Goal: Task Accomplishment & Management: Use online tool/utility

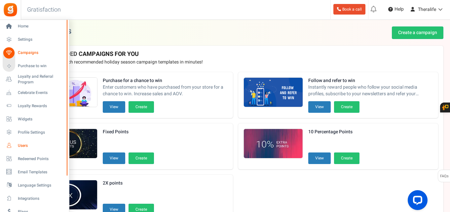
click at [23, 145] on span "Users" at bounding box center [41, 146] width 46 height 6
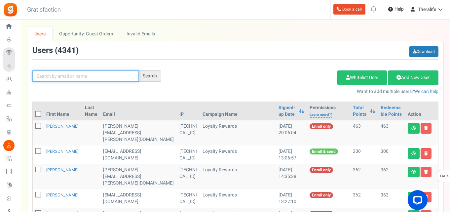
click at [74, 77] on input "text" at bounding box center [85, 75] width 106 height 11
type input "[PERSON_NAME]"
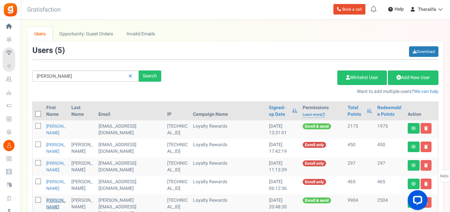
click at [56, 199] on link "[PERSON_NAME]" at bounding box center [55, 203] width 19 height 13
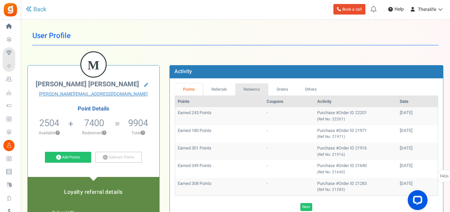
click at [253, 90] on link "Redeems" at bounding box center [251, 89] width 33 height 12
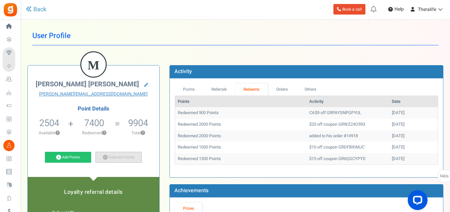
click at [117, 157] on link "Subtract Points" at bounding box center [118, 157] width 46 height 11
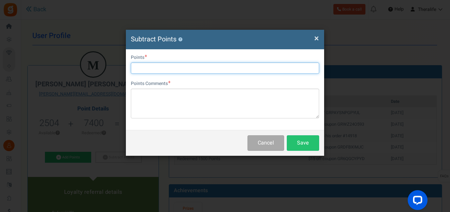
click at [157, 69] on input "text" at bounding box center [225, 67] width 188 height 11
type input "2500"
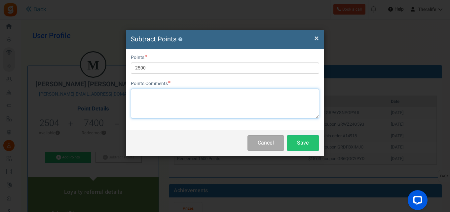
click at [143, 97] on textarea at bounding box center [225, 104] width 188 height 30
type textarea "used on order 22201"
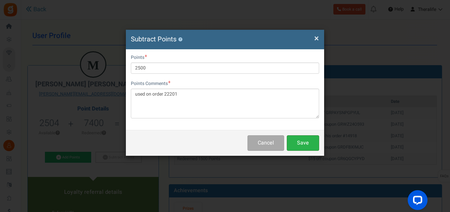
click at [311, 144] on button "Save" at bounding box center [303, 143] width 32 height 16
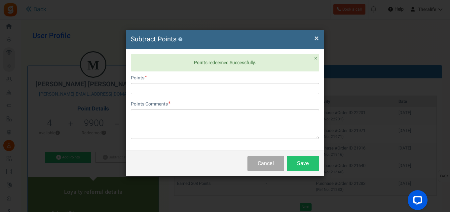
click at [350, 35] on div "× Close Subtract Points ? Points redeemed Successfully. × Close User Email [PER…" at bounding box center [225, 106] width 450 height 212
